Goal: Information Seeking & Learning: Learn about a topic

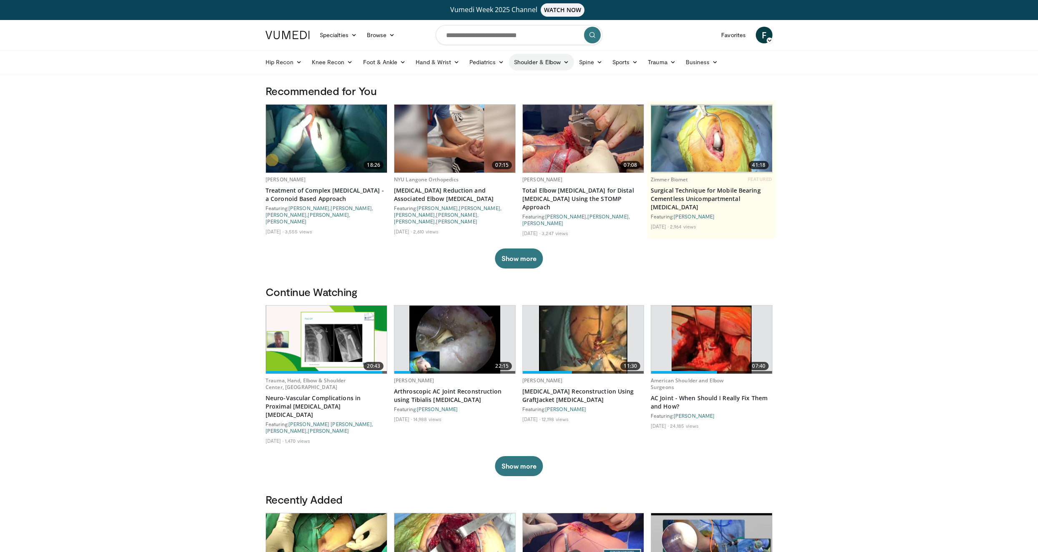
click at [551, 59] on link "Shoulder & Elbow" at bounding box center [541, 62] width 65 height 17
click at [529, 59] on link "Shoulder & Elbow" at bounding box center [541, 62] width 65 height 17
click at [530, 62] on link "Shoulder & Elbow" at bounding box center [541, 62] width 65 height 17
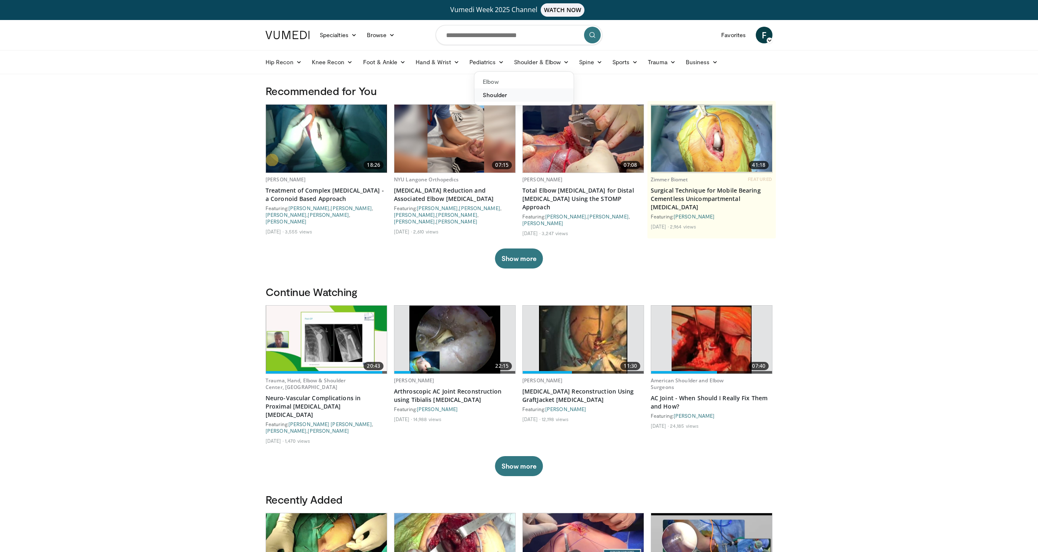
click at [501, 96] on link "Shoulder" at bounding box center [523, 94] width 99 height 13
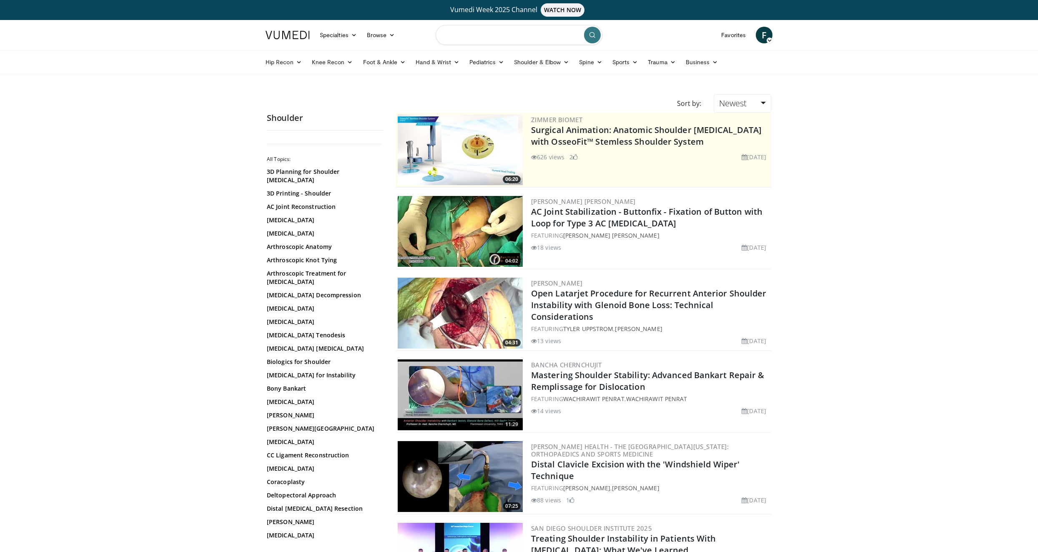
click at [473, 35] on input "Search topics, interventions" at bounding box center [519, 35] width 167 height 20
type input "**********"
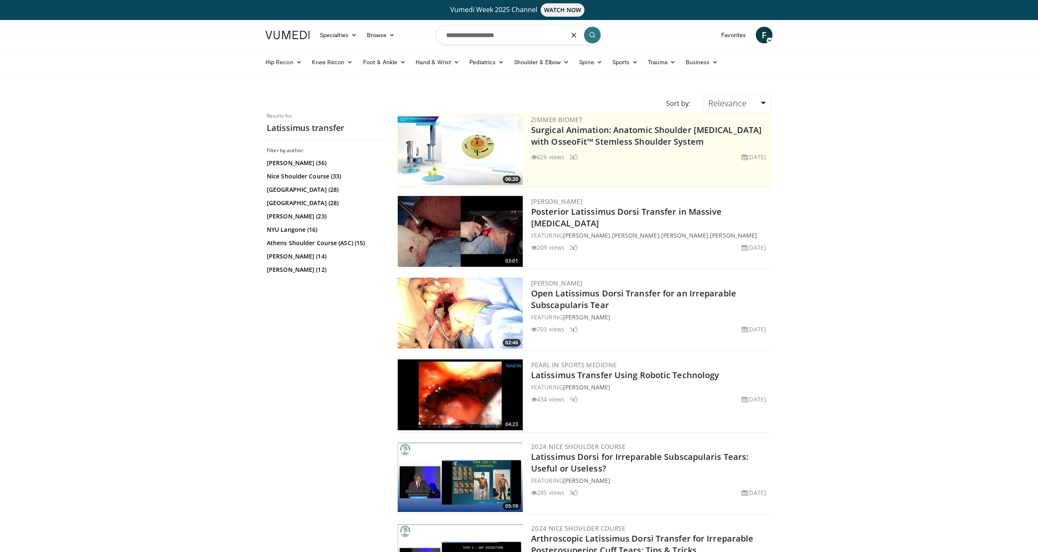
click at [476, 35] on input "**********" at bounding box center [519, 35] width 167 height 20
type input "**********"
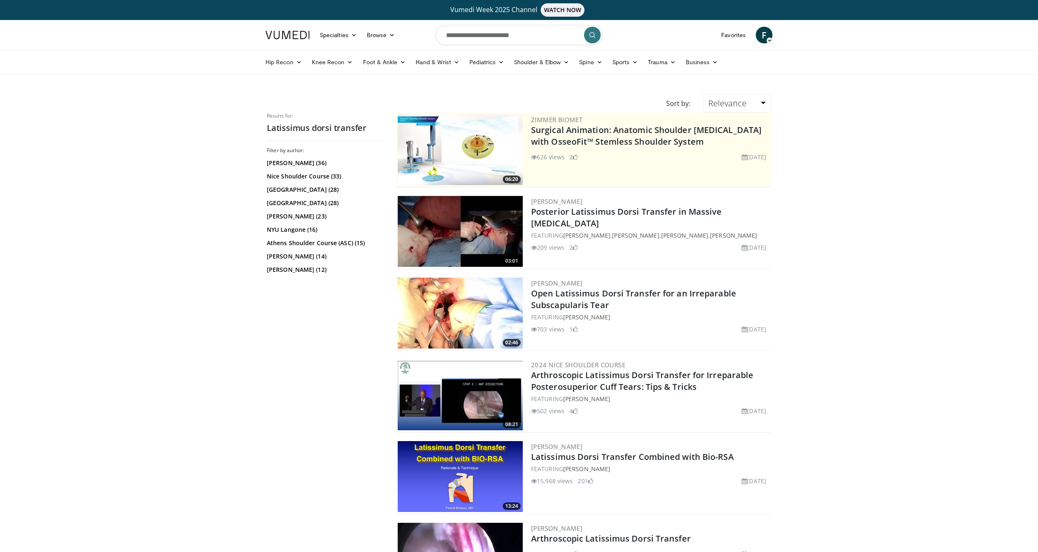
click at [526, 34] on input "**********" at bounding box center [519, 35] width 167 height 20
type input "**********"
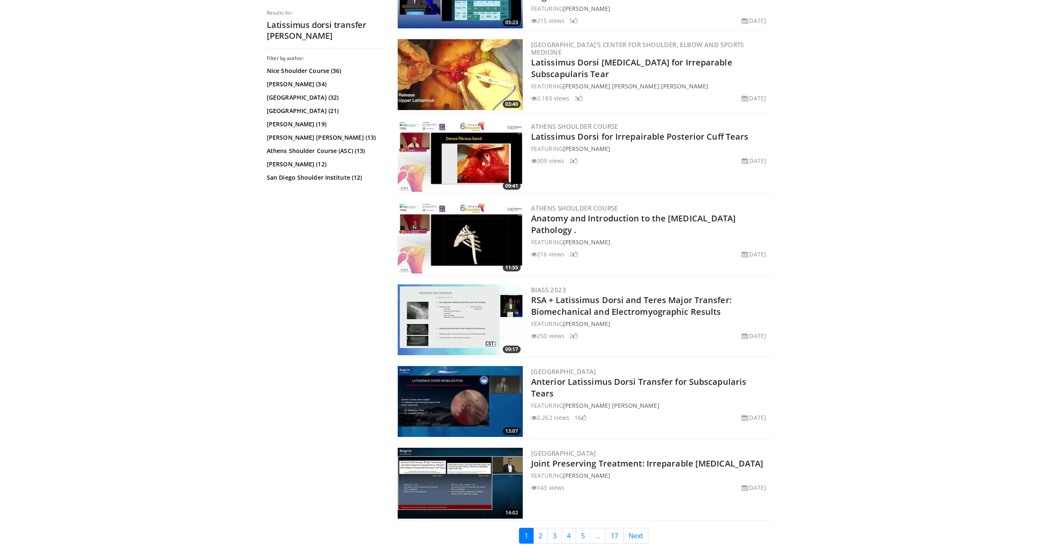
scroll to position [1790, 0]
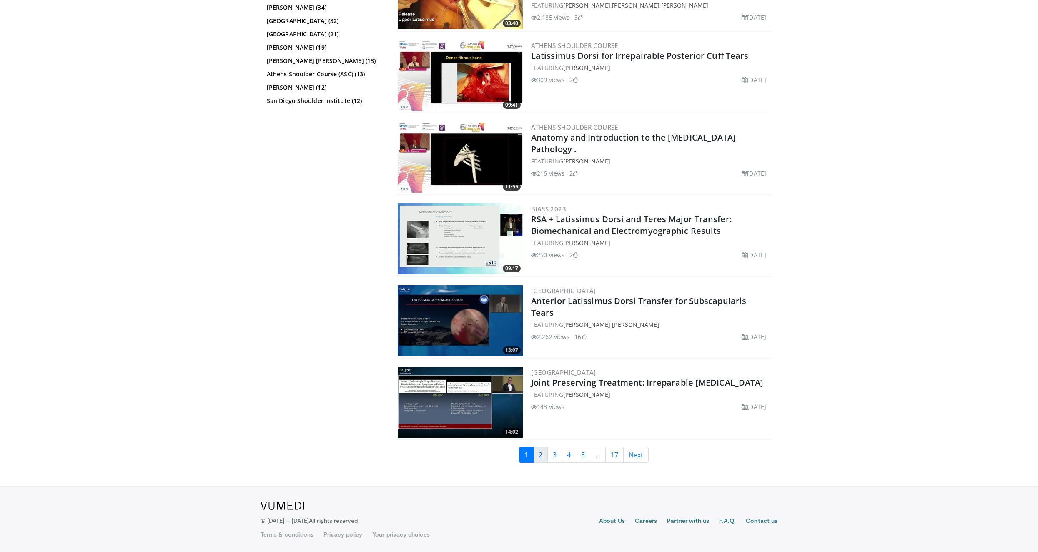
click at [538, 457] on link "2" at bounding box center [540, 455] width 15 height 16
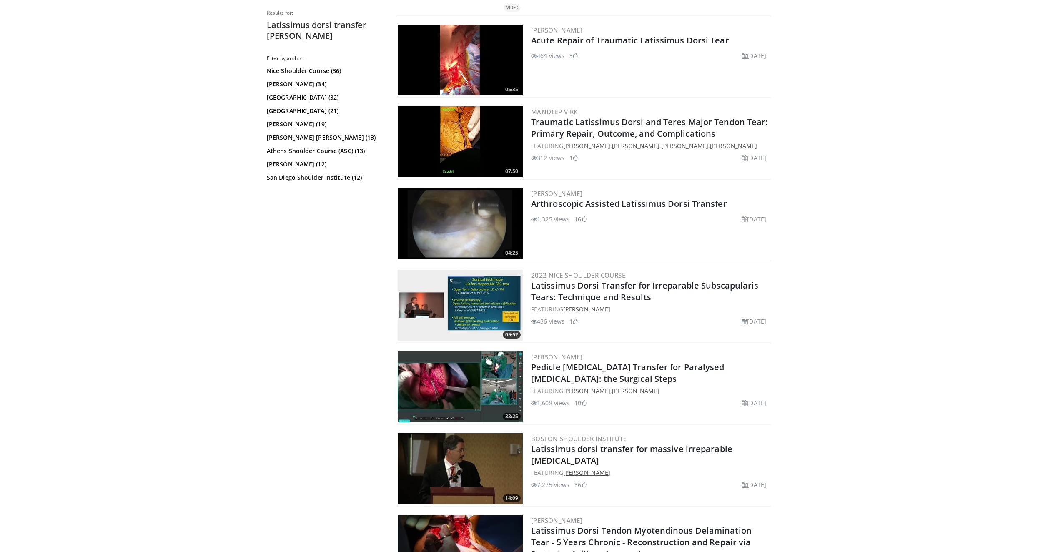
scroll to position [1751, 0]
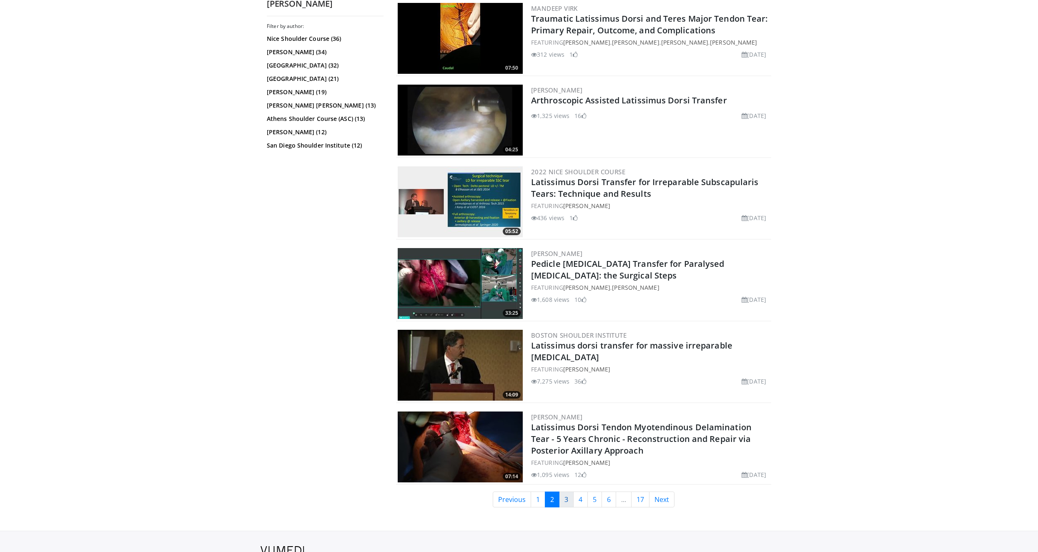
click at [565, 499] on link "3" at bounding box center [566, 500] width 15 height 16
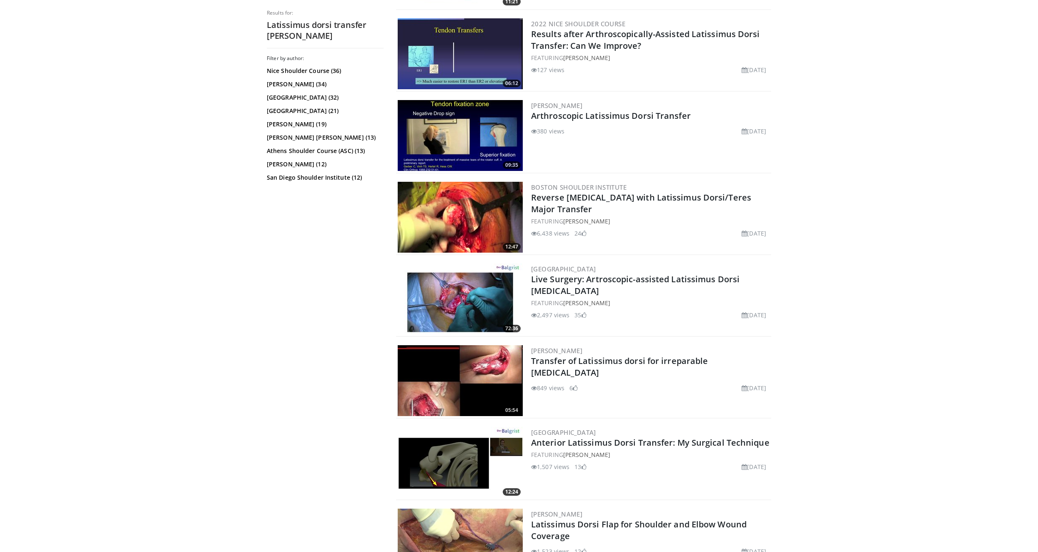
scroll to position [834, 0]
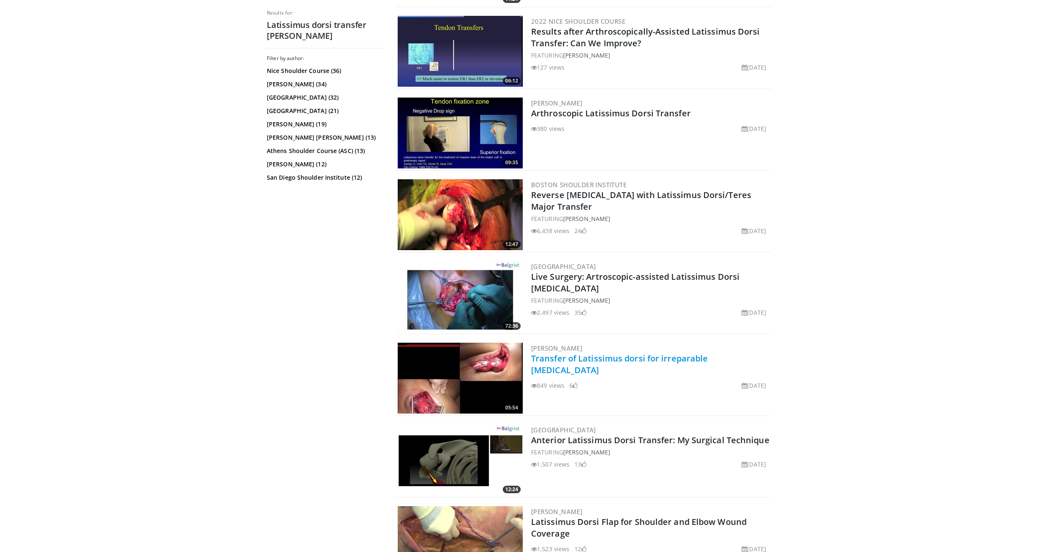
click at [583, 362] on link "Transfer of Latissimus dorsi for irreparable [MEDICAL_DATA]" at bounding box center [619, 364] width 177 height 23
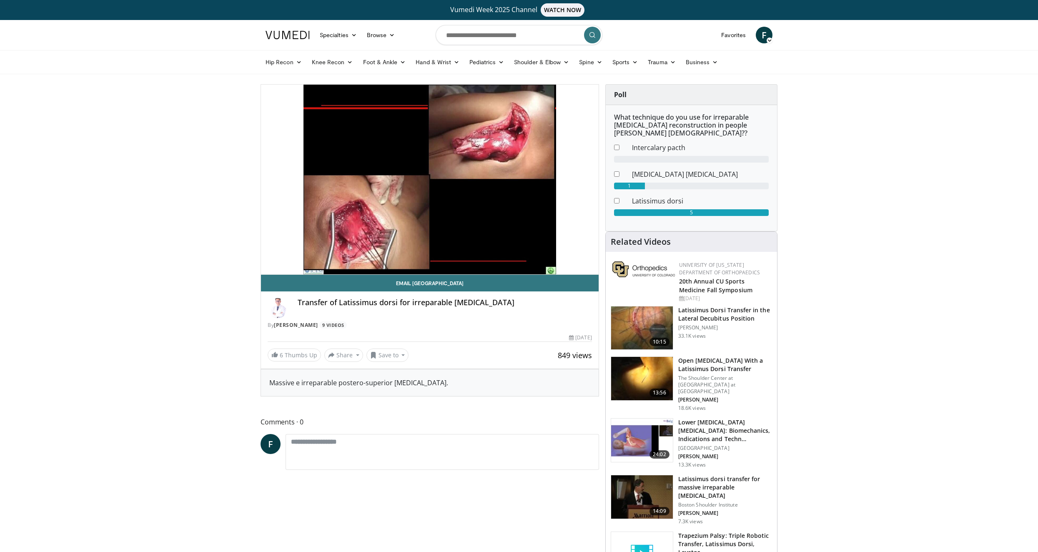
click at [652, 329] on img at bounding box center [642, 327] width 62 height 43
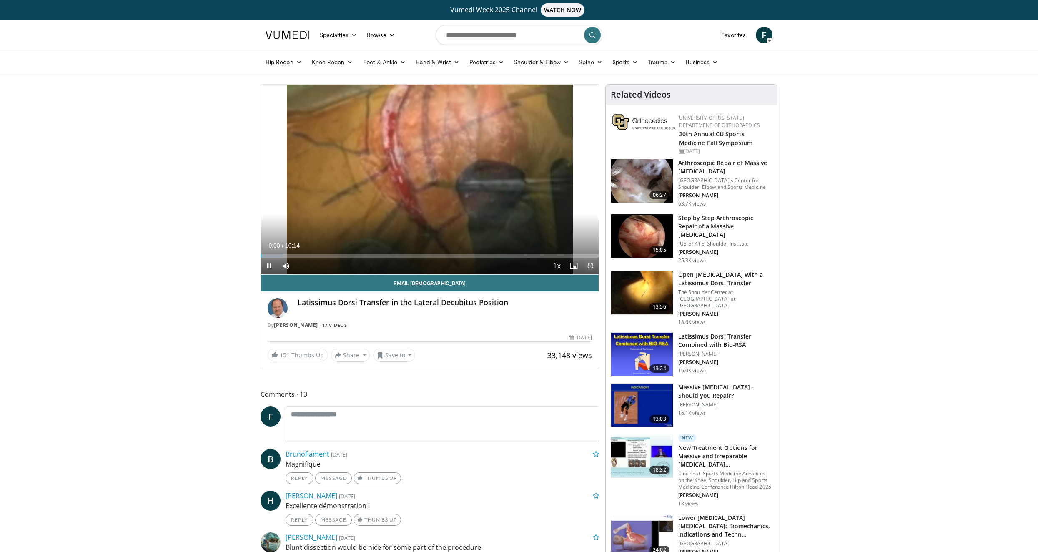
click at [590, 264] on span "Video Player" at bounding box center [590, 266] width 17 height 17
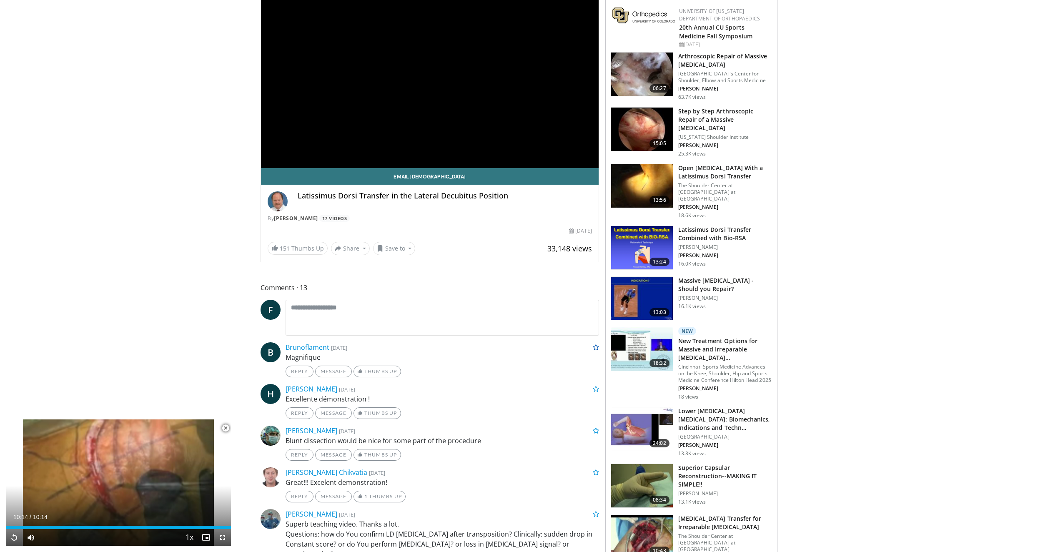
scroll to position [125, 0]
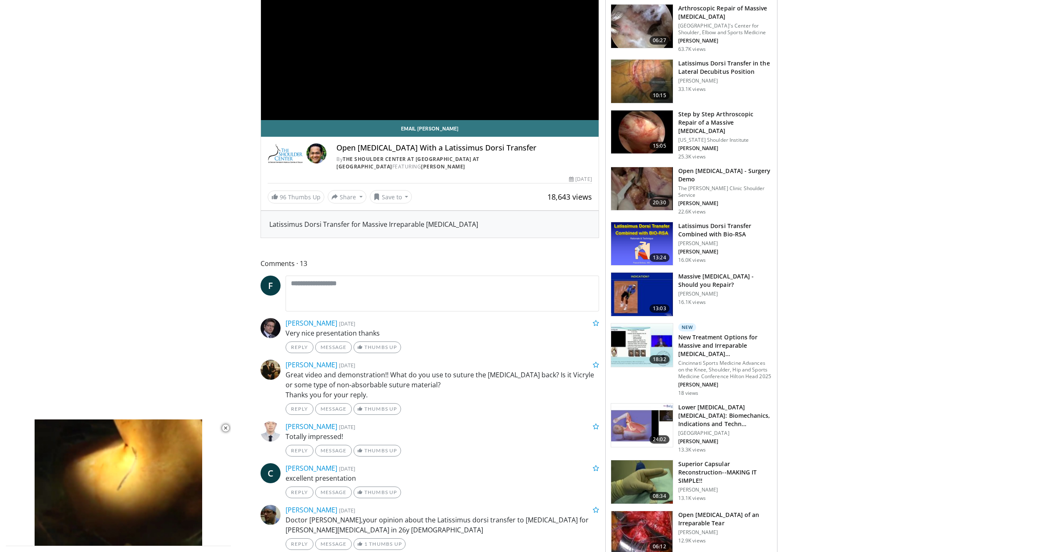
scroll to position [208, 0]
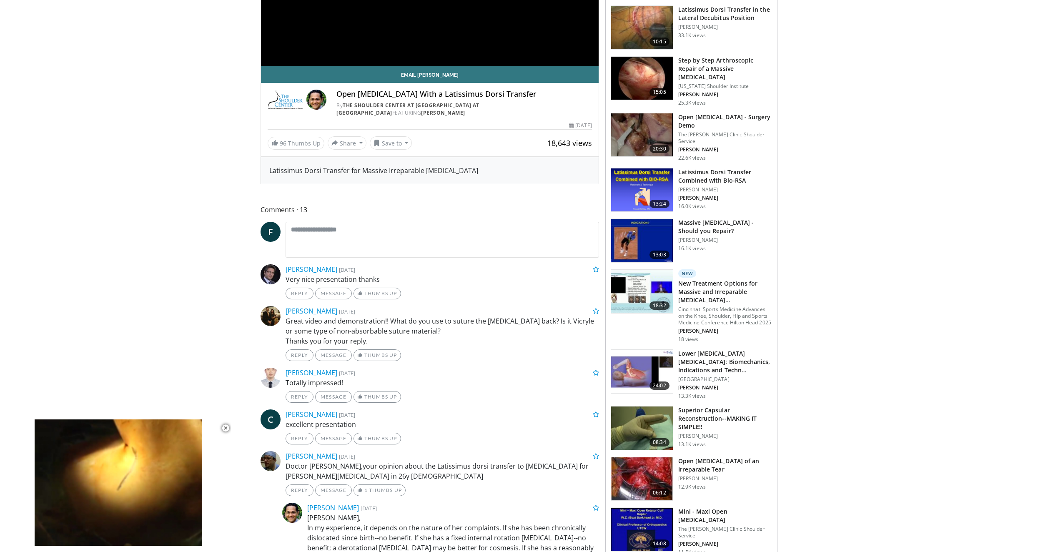
click at [637, 370] on img at bounding box center [642, 371] width 62 height 43
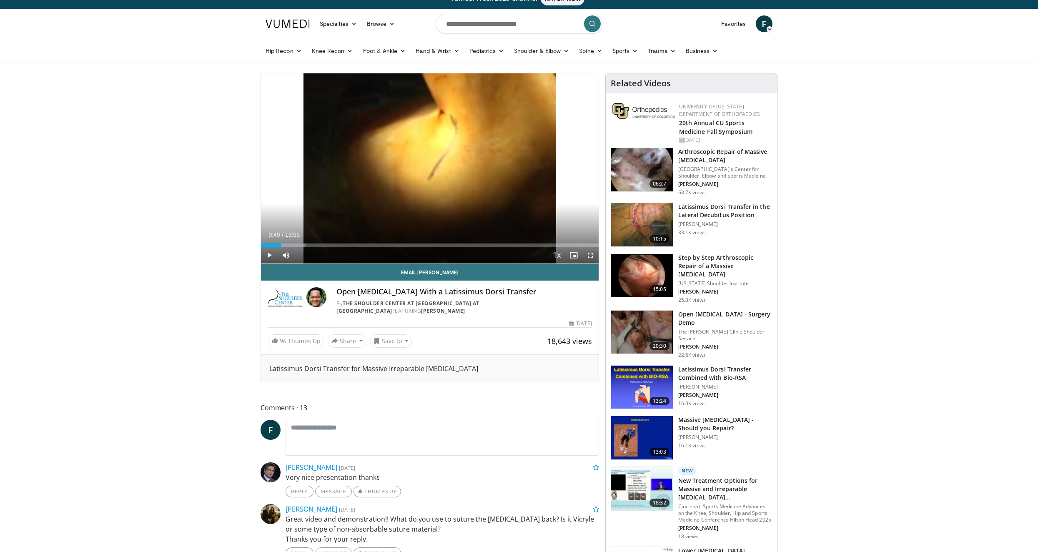
scroll to position [0, 0]
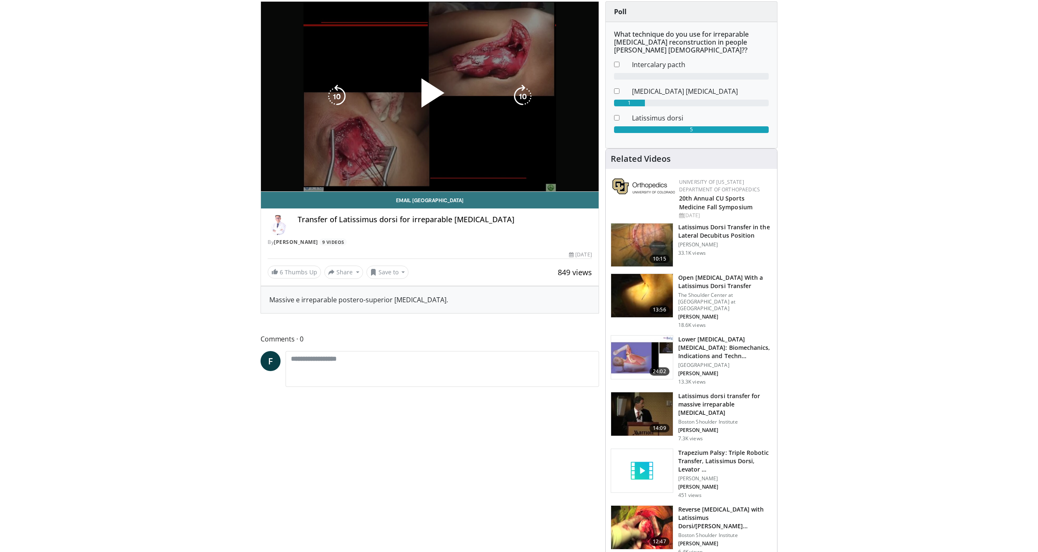
scroll to position [83, 0]
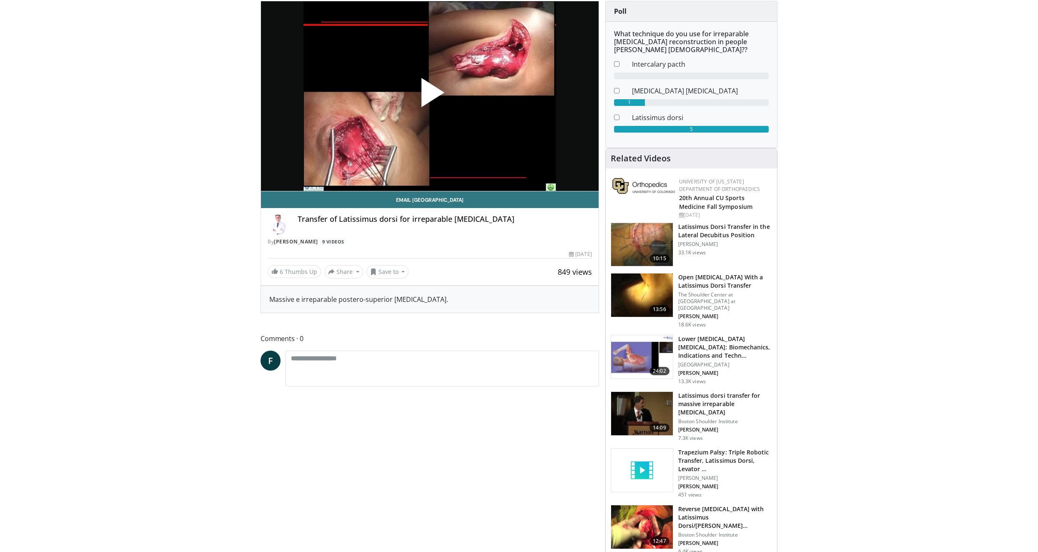
click at [430, 96] on span "Video Player" at bounding box center [430, 96] width 0 height 0
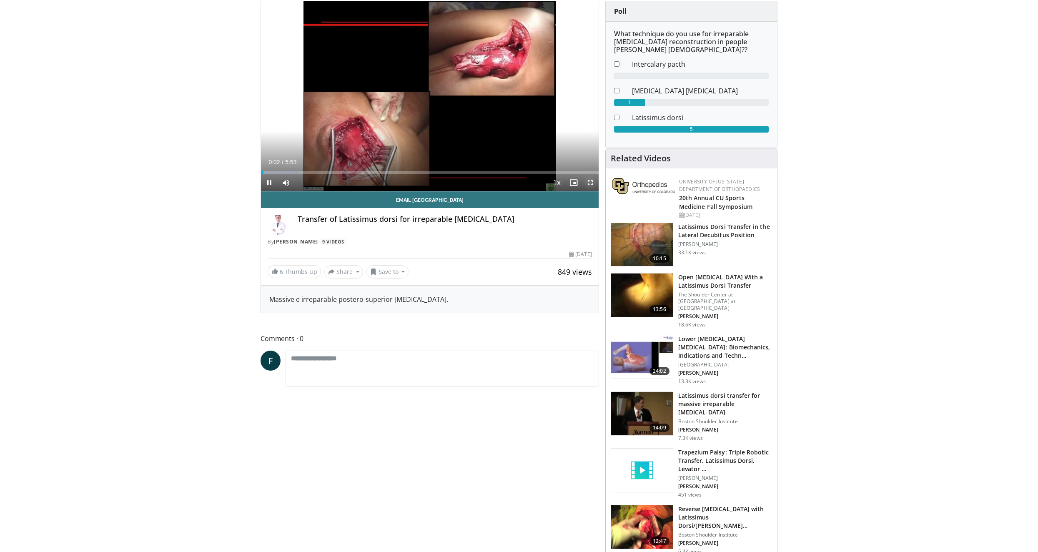
click at [587, 183] on span "Video Player" at bounding box center [590, 182] width 17 height 17
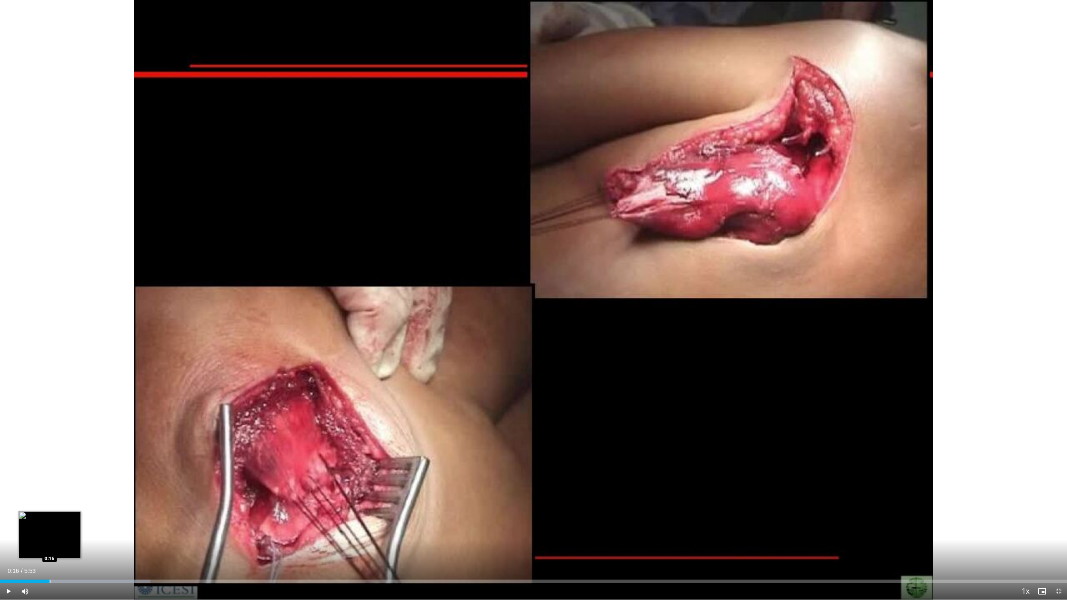
drag, startPoint x: 22, startPoint y: 581, endPoint x: 50, endPoint y: 580, distance: 27.5
click at [50, 552] on div "Progress Bar" at bounding box center [50, 581] width 1 height 3
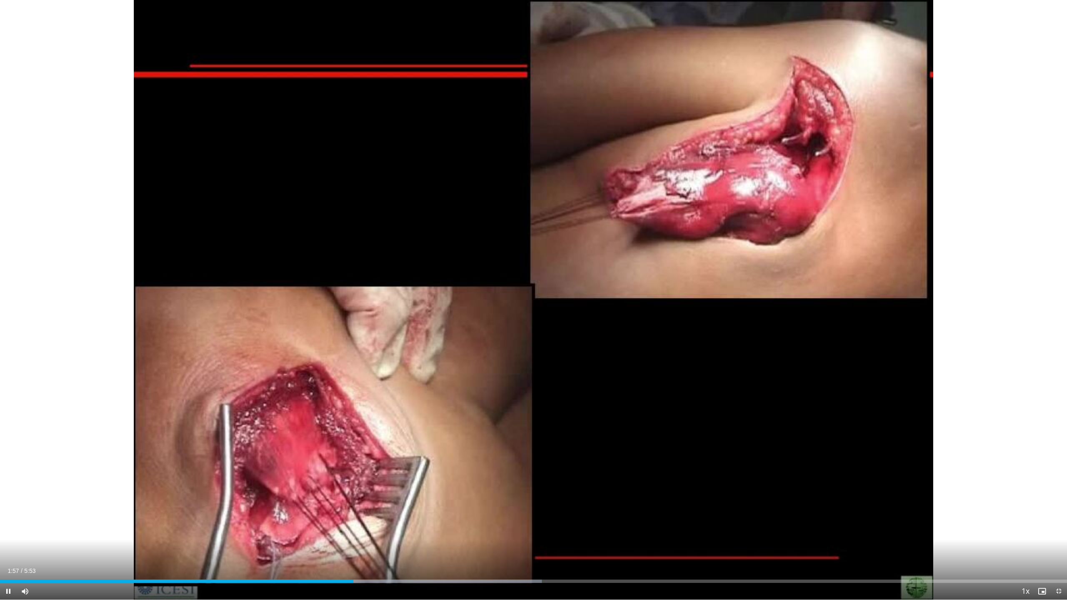
drag, startPoint x: 348, startPoint y: 585, endPoint x: 465, endPoint y: 587, distance: 116.8
click at [465, 552] on div "Current Time 1:57 / Duration 5:53 Pause Skip Backward Skip Forward Mute 100% Lo…" at bounding box center [533, 591] width 1067 height 17
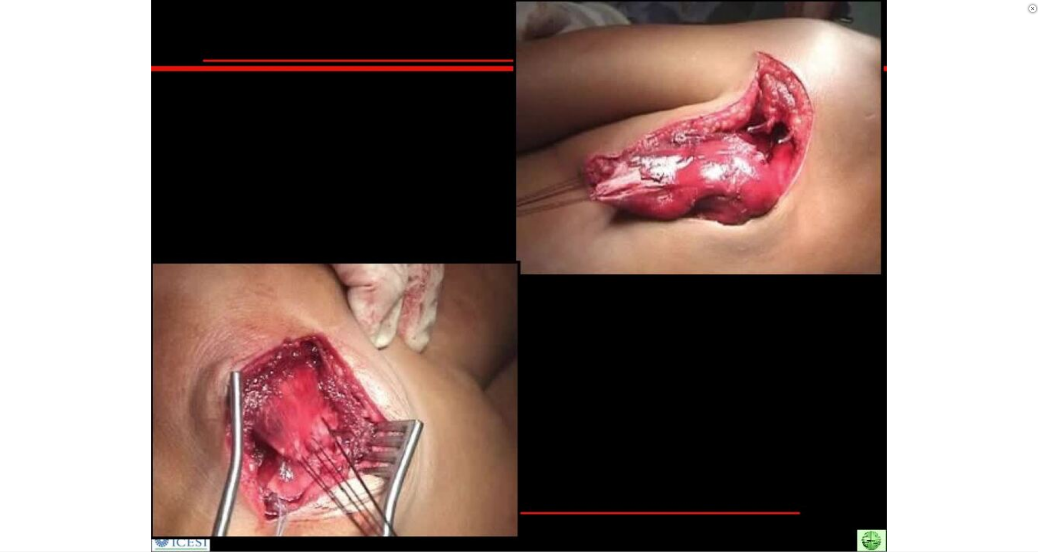
scroll to position [932, 0]
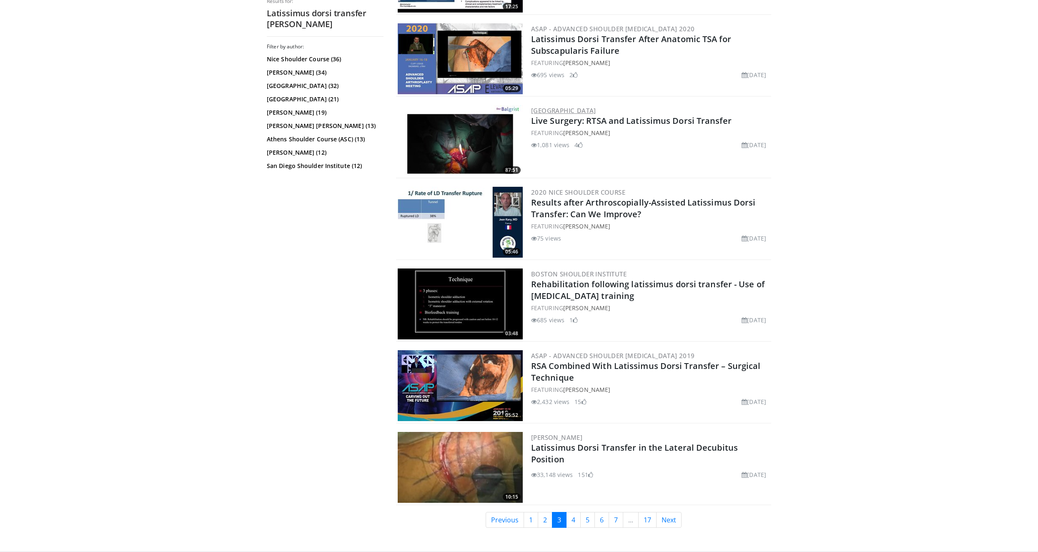
scroll to position [1751, 0]
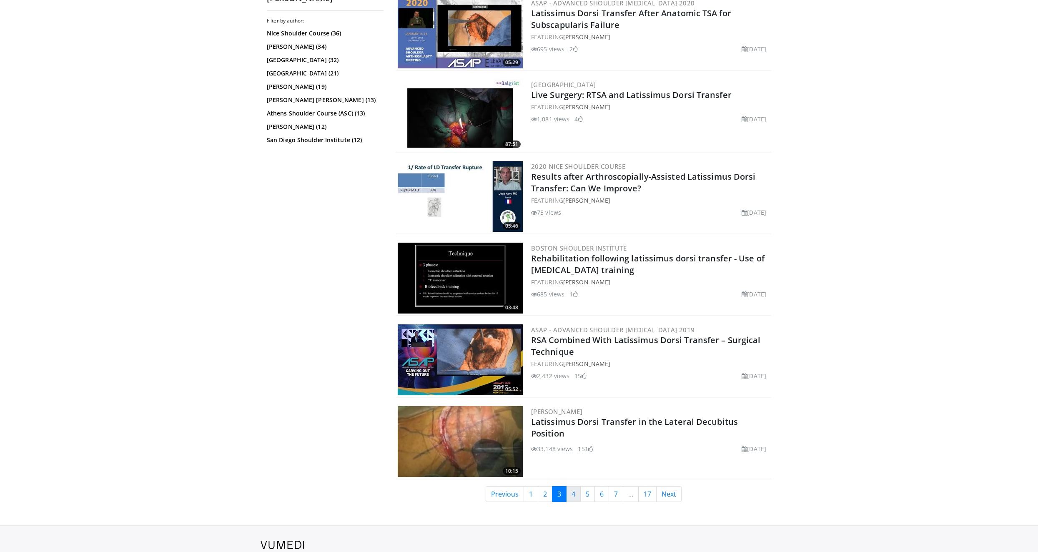
click at [575, 497] on link "4" at bounding box center [573, 494] width 15 height 16
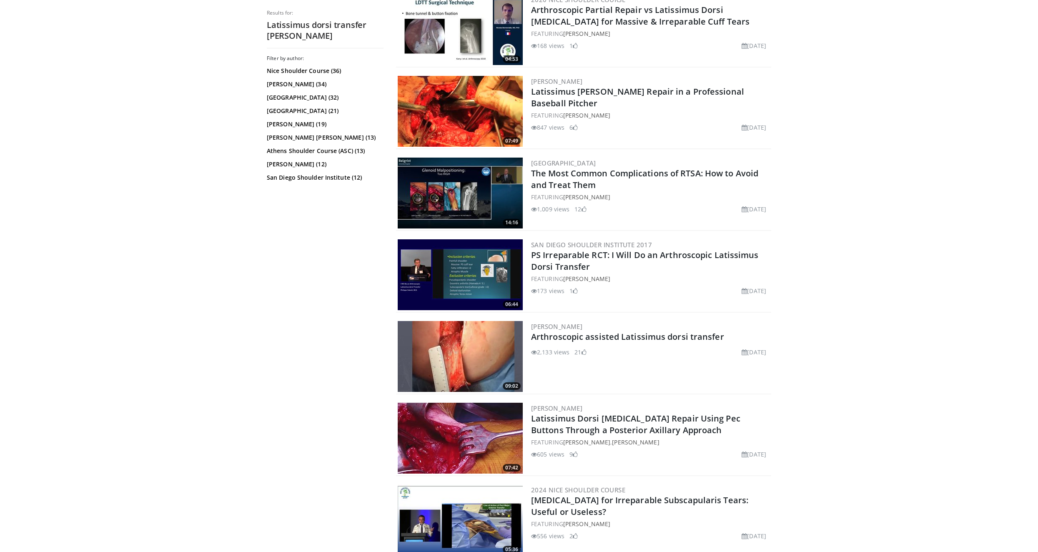
scroll to position [876, 0]
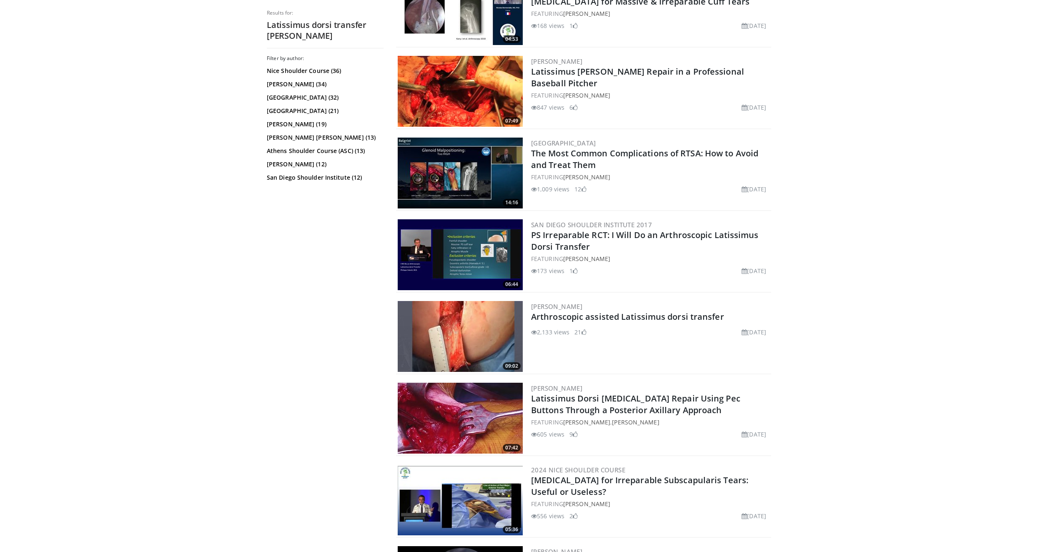
click at [449, 436] on img at bounding box center [460, 418] width 125 height 71
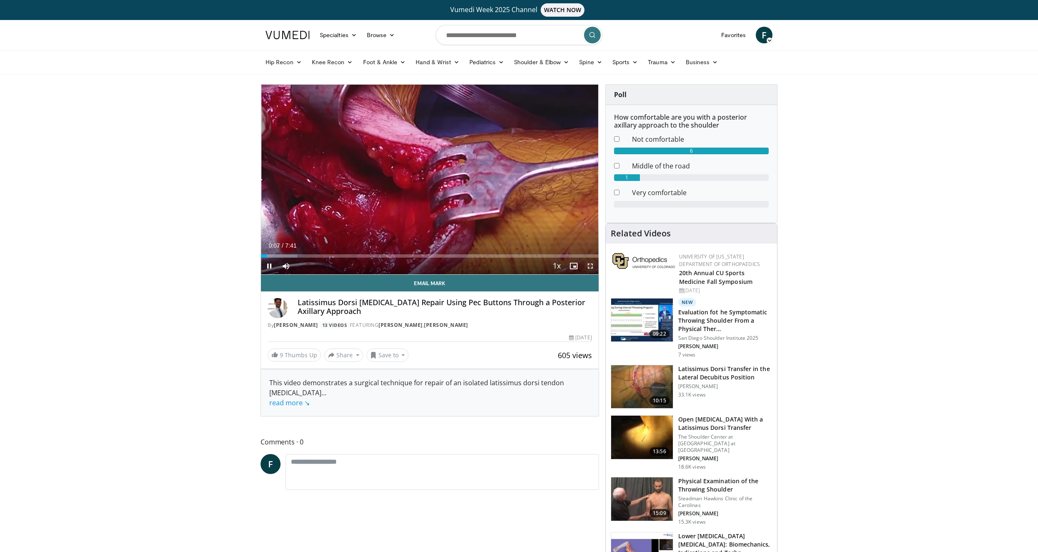
click at [590, 267] on span "Video Player" at bounding box center [590, 266] width 17 height 17
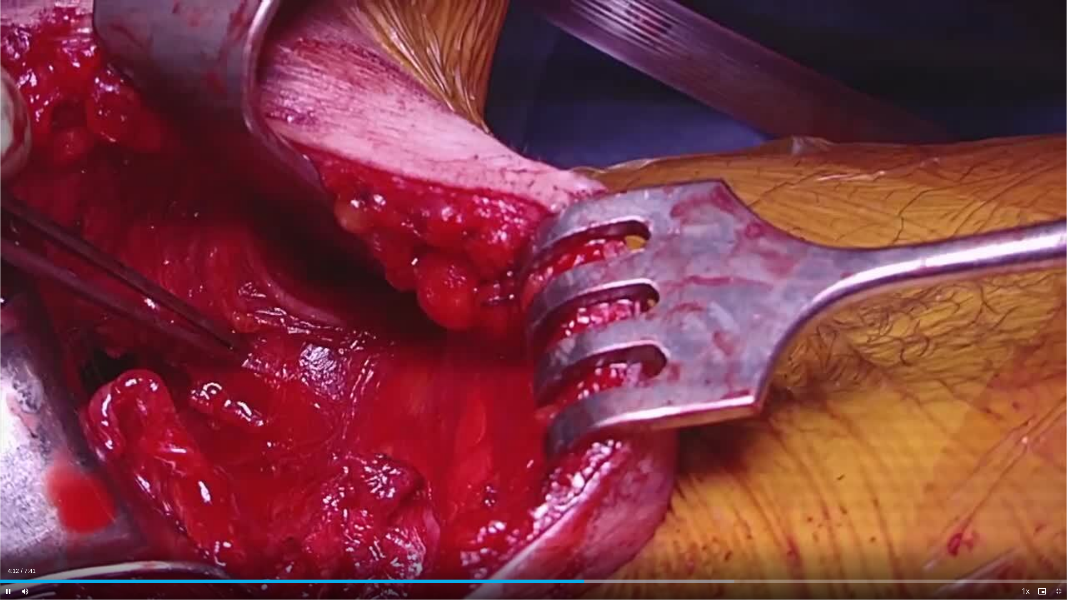
drag, startPoint x: 577, startPoint y: 584, endPoint x: 279, endPoint y: 575, distance: 297.8
click at [279, 552] on div "Current Time 4:12 / Duration 7:41 Pause Skip Backward Skip Forward Mute 0% Load…" at bounding box center [533, 591] width 1067 height 17
drag, startPoint x: 583, startPoint y: 580, endPoint x: 353, endPoint y: 571, distance: 230.7
click at [353, 552] on div "Current Time 2:32 / Duration 7:41 Play Skip Backward Skip Forward Mute 0% Loade…" at bounding box center [533, 591] width 1067 height 17
drag, startPoint x: 349, startPoint y: 579, endPoint x: 273, endPoint y: 575, distance: 76.4
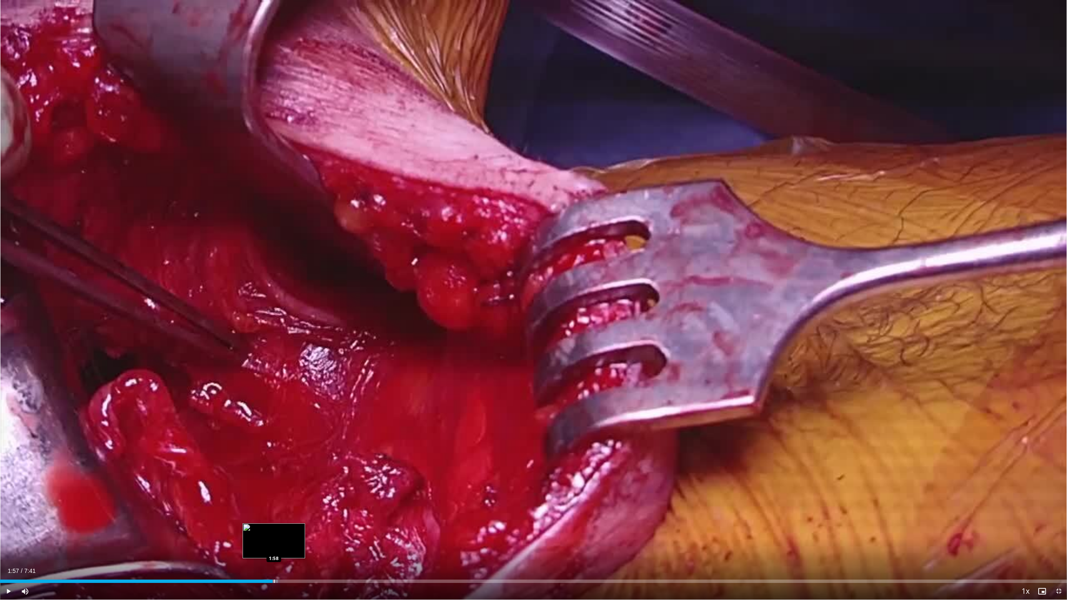
click at [273, 552] on div "Loaded : 26.05% 1:57 1:58" at bounding box center [533, 579] width 1067 height 8
drag, startPoint x: 272, startPoint y: 580, endPoint x: 238, endPoint y: 582, distance: 34.3
click at [238, 552] on div "Progress Bar" at bounding box center [238, 581] width 1 height 3
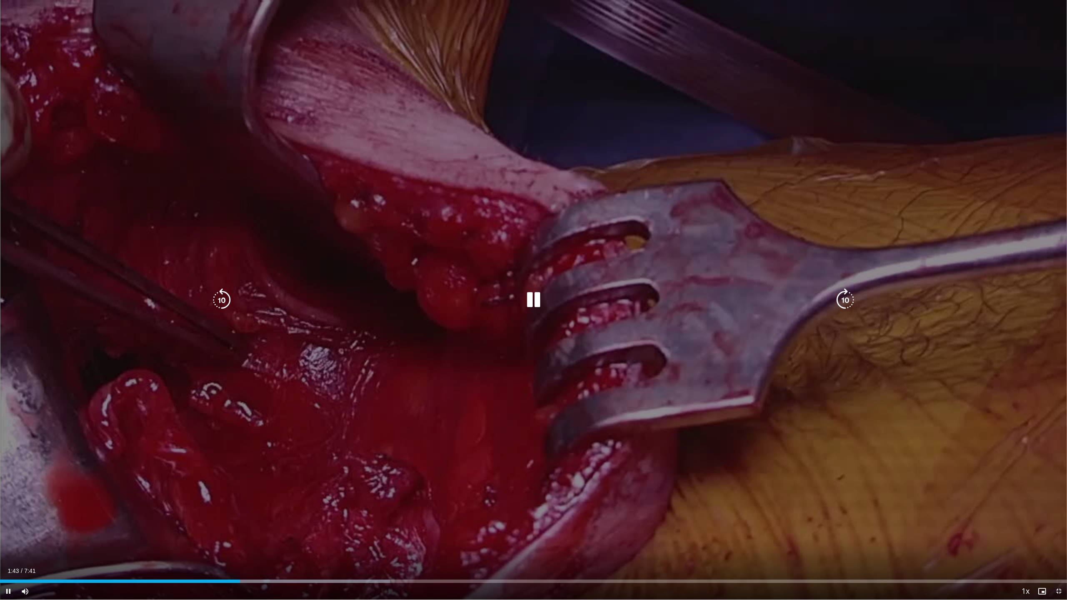
click at [439, 497] on div "10 seconds Tap to unmute" at bounding box center [533, 300] width 1067 height 600
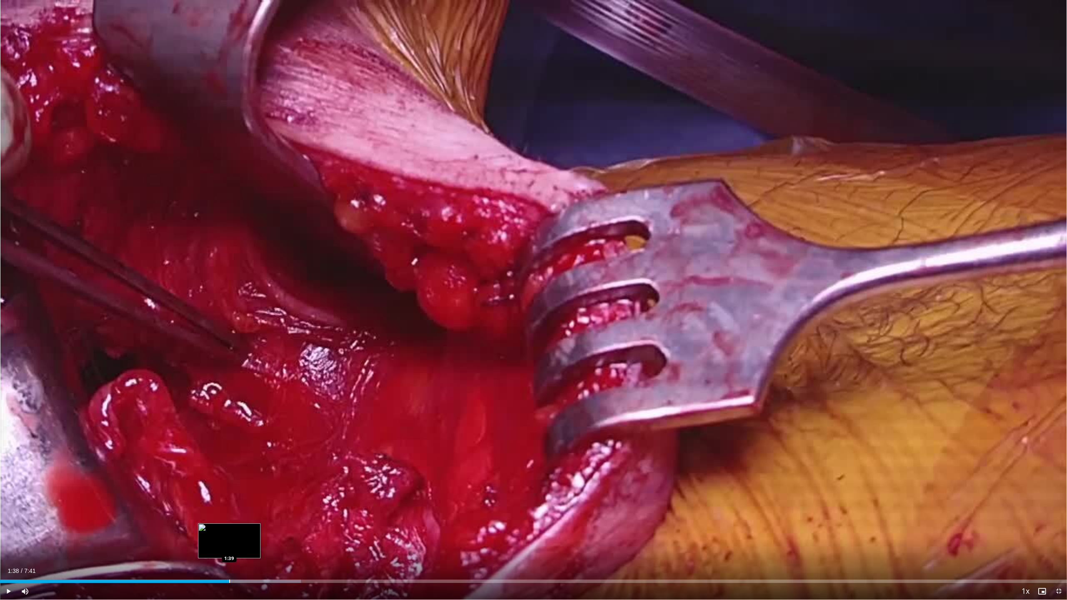
drag, startPoint x: 241, startPoint y: 582, endPoint x: 229, endPoint y: 583, distance: 11.7
click at [229, 552] on div "Loaded : 28.22% 1:38 1:39" at bounding box center [533, 581] width 1067 height 3
